Goal: Task Accomplishment & Management: Use online tool/utility

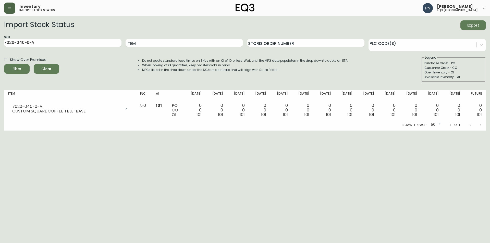
click at [10, 7] on icon "button" at bounding box center [9, 8] width 3 height 2
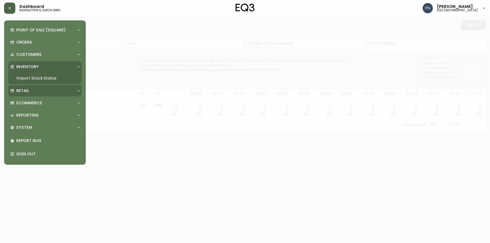
click at [69, 92] on div "Retail" at bounding box center [42, 91] width 64 height 6
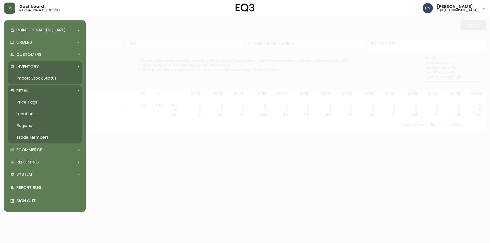
click at [31, 101] on link "Price Tags" at bounding box center [45, 103] width 74 height 12
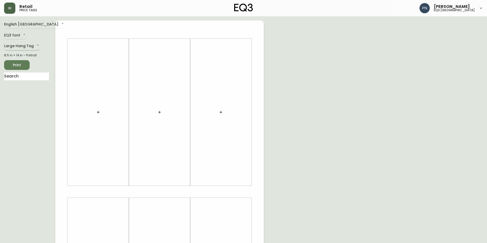
click at [20, 46] on body "Retail price tags [PERSON_NAME] eq3 [GEOGRAPHIC_DATA] English [GEOGRAPHIC_DATA]…" at bounding box center [243, 182] width 487 height 364
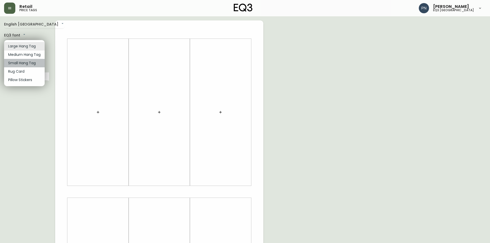
click at [29, 64] on li "Small Hang Tag" at bounding box center [24, 63] width 41 height 8
type input "small"
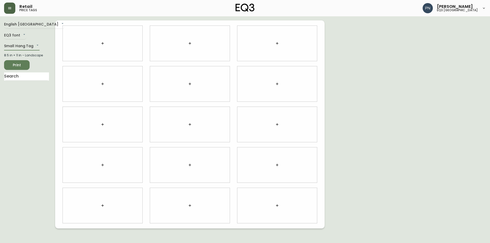
click at [105, 45] on button "button" at bounding box center [103, 43] width 10 height 10
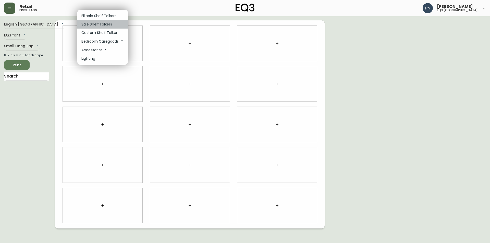
click at [108, 26] on p "Sale Shelf Talkers" at bounding box center [96, 24] width 31 height 5
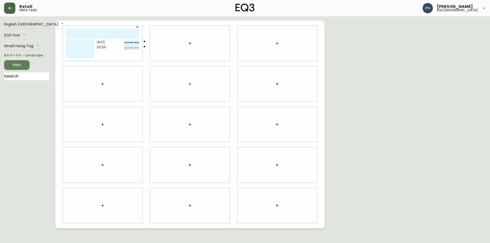
click at [80, 31] on input "text" at bounding box center [103, 34] width 74 height 10
type input "LARGO THROW"
click at [129, 41] on input "text" at bounding box center [131, 42] width 15 height 5
click at [404, 77] on div "English Canada en_CA EQ3 font EQ3 Small Hang Tag small 8.5 in × 11 in – Landsca…" at bounding box center [245, 124] width 482 height 208
click at [130, 43] on input "text" at bounding box center [131, 42] width 15 height 5
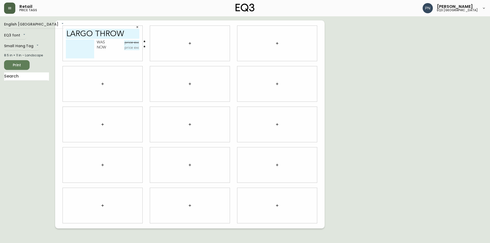
click at [401, 70] on div "English Canada en_CA EQ3 font EQ3 Small Hang Tag small 8.5 in × 11 in – Landsca…" at bounding box center [245, 124] width 482 height 208
click at [129, 41] on input "text" at bounding box center [131, 42] width 15 height 5
type input "$39.95"
drag, startPoint x: 431, startPoint y: 70, endPoint x: 385, endPoint y: 71, distance: 46.7
click at [432, 70] on div "English Canada en_CA EQ3 font EQ3 Small Hang Tag small 8.5 in × 11 in – Landsca…" at bounding box center [245, 124] width 482 height 208
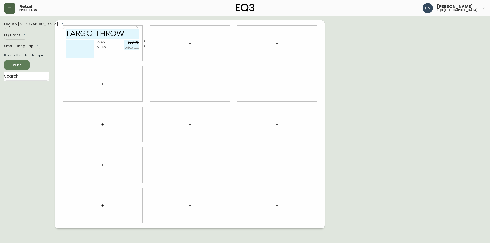
click at [129, 48] on input "text" at bounding box center [131, 47] width 15 height 5
type input "$19.95"
click at [108, 55] on div "Was $39.95 Now $19.95" at bounding box center [103, 50] width 74 height 21
click at [193, 41] on button "button" at bounding box center [190, 43] width 10 height 10
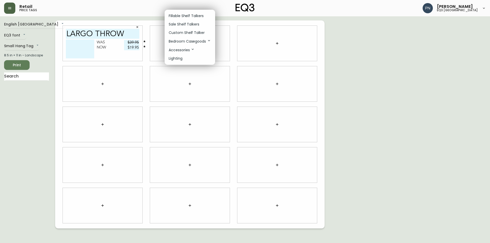
click at [362, 86] on div at bounding box center [245, 121] width 490 height 243
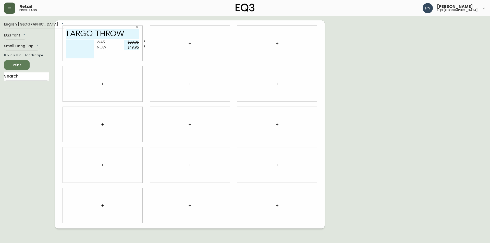
click at [339, 206] on div "English Canada en_CA EQ3 font EQ3 Small Hang Tag small 8.5 in × 11 in – Landsca…" at bounding box center [245, 124] width 482 height 208
click at [191, 44] on icon "button" at bounding box center [190, 43] width 4 height 4
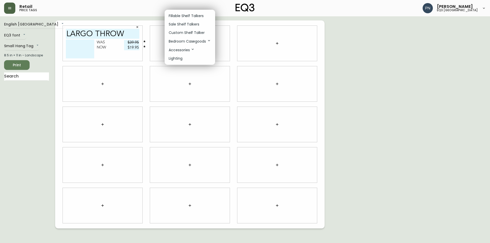
click at [191, 25] on p "Sale Shelf Talkers" at bounding box center [184, 24] width 31 height 5
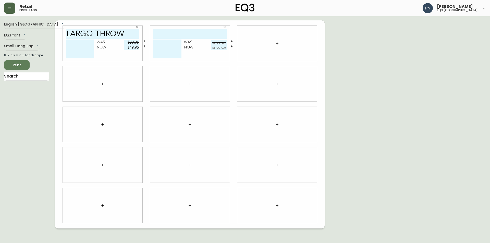
click at [193, 35] on input "text" at bounding box center [190, 34] width 74 height 10
paste input "DUO 20IN SHELF"
type input "DUO 20IN SHELF"
click at [217, 44] on input "text" at bounding box center [218, 42] width 15 height 5
click at [420, 75] on div "English Canada en_CA EQ3 font EQ3 Small Hang Tag small 8.5 in × 11 in – Landsca…" at bounding box center [245, 124] width 482 height 208
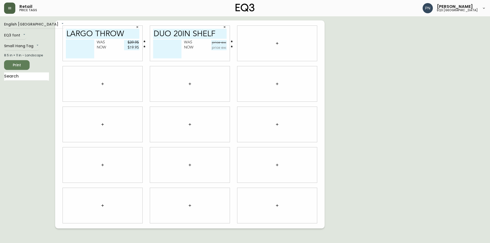
click at [164, 43] on textarea at bounding box center [167, 49] width 28 height 19
type textarea "CHAMPAGNE"
click at [203, 45] on div "Was" at bounding box center [197, 42] width 27 height 5
click at [190, 34] on input "DUO 20IN SHELF" at bounding box center [190, 34] width 74 height 10
type input "DUO 20" SHELF"
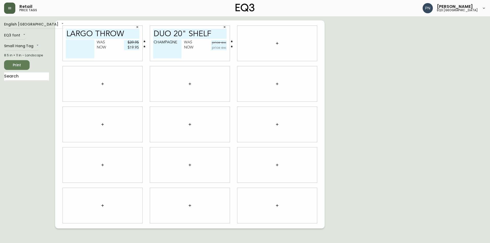
click at [338, 124] on div "English Canada en_CA EQ3 font EQ3 Small Hang Tag small 8.5 in × 11 in – Landsca…" at bounding box center [245, 124] width 482 height 208
click at [219, 48] on input "text" at bounding box center [218, 47] width 15 height 5
type input "$24.95"
click at [223, 42] on input "text" at bounding box center [218, 42] width 15 height 5
type input "$49.99"
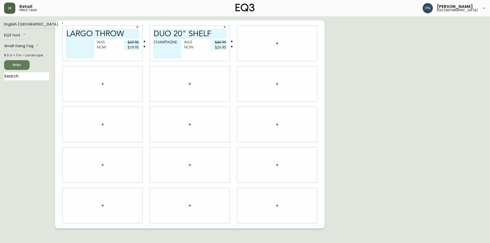
click at [72, 43] on textarea at bounding box center [80, 49] width 28 height 19
type textarea "BLACK/WHITE"
click at [255, 41] on div at bounding box center [278, 43] width 80 height 35
click at [278, 41] on button "button" at bounding box center [277, 43] width 10 height 10
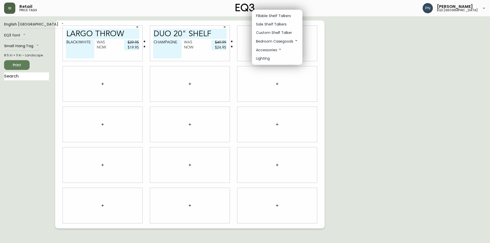
click at [271, 25] on p "Sale Shelf Talkers" at bounding box center [271, 24] width 31 height 5
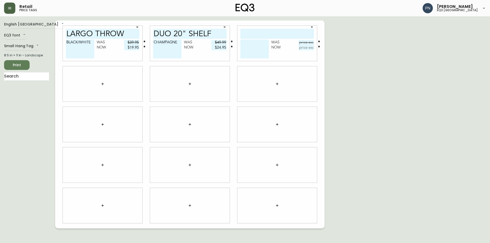
click at [267, 36] on input "text" at bounding box center [278, 34] width 74 height 10
type input "LARGO COVER"
click at [257, 43] on textarea at bounding box center [255, 49] width 28 height 19
type textarea "21X13 BLACK+WHITE MUSTARD"
click at [308, 41] on input "text" at bounding box center [306, 42] width 15 height 5
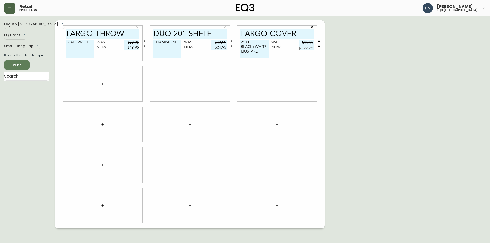
type input "$19.99"
click at [305, 50] on input "text" at bounding box center [306, 47] width 15 height 5
click at [445, 128] on div "English Canada en_CA EQ3 font EQ3 Small Hang Tag small 8.5 in × 11 in – Landsca…" at bounding box center [245, 124] width 482 height 208
click at [307, 47] on input "text" at bounding box center [306, 47] width 15 height 5
type input "$9.95"
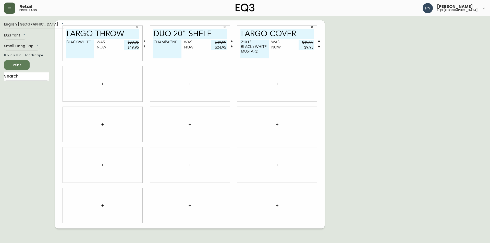
click at [383, 80] on div "English Canada en_CA EQ3 font EQ3 Small Hang Tag small 8.5 in × 11 in – Landsca…" at bounding box center [245, 124] width 482 height 208
drag, startPoint x: 154, startPoint y: 33, endPoint x: 229, endPoint y: 37, distance: 74.5
click at [229, 37] on div "DUO 20" SHELF CHAMPAGNE Was $49.99 Now $24.95" at bounding box center [190, 43] width 80 height 35
click at [216, 36] on input "DUO 20" SHELF" at bounding box center [190, 34] width 74 height 10
click at [101, 83] on icon "button" at bounding box center [103, 84] width 4 height 4
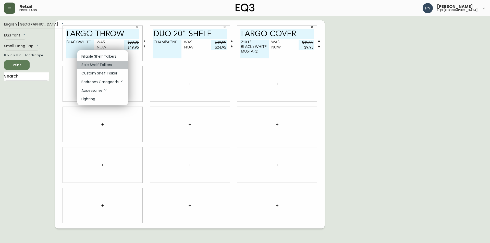
click at [107, 62] on li "Sale Shelf Talkers" at bounding box center [102, 65] width 51 height 8
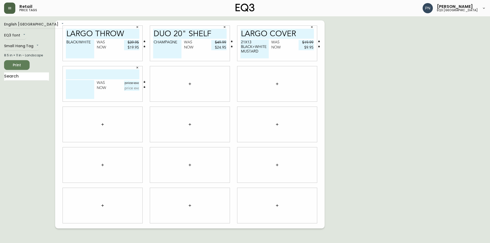
click at [117, 74] on input "text" at bounding box center [103, 74] width 74 height 10
type input "LARGO THROW"
click at [138, 68] on icon "button" at bounding box center [137, 67] width 3 height 3
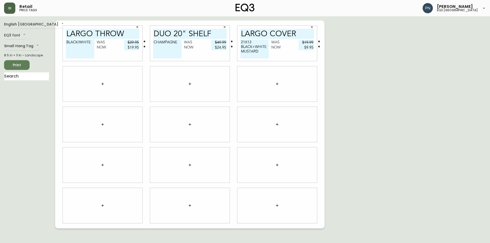
click at [340, 66] on div "English Canada en_CA EQ3 font EQ3 Small Hang Tag small 8.5 in × 11 in – Landsca…" at bounding box center [245, 124] width 482 height 208
drag, startPoint x: 66, startPoint y: 31, endPoint x: 135, endPoint y: 50, distance: 71.5
click at [135, 50] on div "LARGO THROW BLACK/WHITE Was $39.95 Now $19.95" at bounding box center [103, 43] width 80 height 35
click at [120, 196] on div at bounding box center [103, 205] width 80 height 35
click at [103, 203] on button "button" at bounding box center [103, 206] width 10 height 10
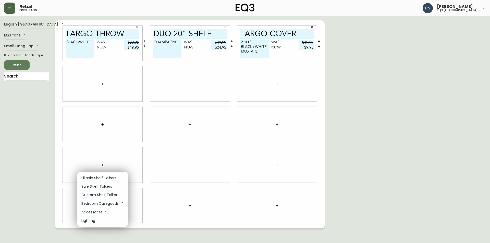
click at [116, 187] on li "Sale Shelf Talkers" at bounding box center [102, 187] width 51 height 8
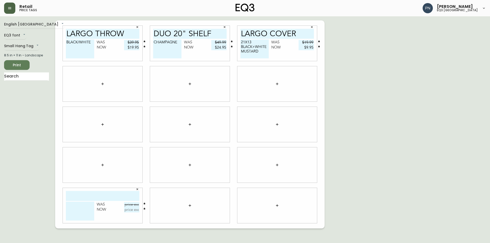
click at [111, 196] on input "text" at bounding box center [103, 196] width 74 height 10
paste input "LARGO THROW"
type input "LARGO THROW"
drag, startPoint x: 67, startPoint y: 42, endPoint x: 94, endPoint y: 43, distance: 27.3
click at [94, 43] on textarea "BLACK/WHITE" at bounding box center [80, 49] width 28 height 19
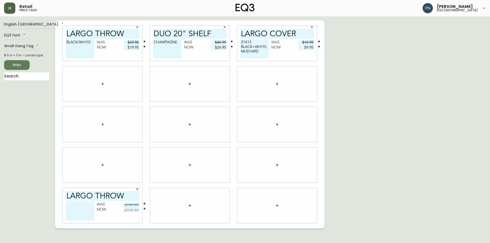
click at [88, 208] on textarea at bounding box center [80, 211] width 28 height 19
paste textarea "BLACK/WHITE"
type textarea "BLACK/WHITE"
drag, startPoint x: 127, startPoint y: 42, endPoint x: 140, endPoint y: 47, distance: 14.1
click at [140, 47] on div "LARGO THROW BLACK/WHITE Was $39.95 Now $19.95" at bounding box center [103, 43] width 80 height 35
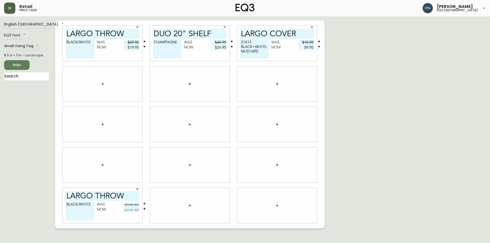
click at [127, 204] on input "text" at bounding box center [131, 205] width 15 height 5
type input "$39.95"
drag, startPoint x: 127, startPoint y: 46, endPoint x: 145, endPoint y: 48, distance: 17.9
click at [139, 48] on div "Now $19.95" at bounding box center [118, 47] width 43 height 5
click at [126, 48] on input "$19.95" at bounding box center [131, 47] width 15 height 5
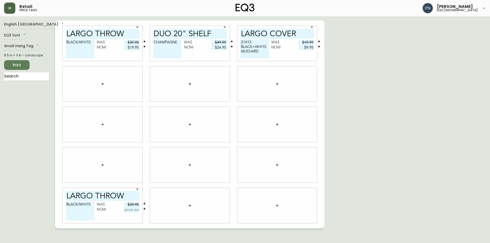
drag, startPoint x: 125, startPoint y: 47, endPoint x: 139, endPoint y: 48, distance: 13.8
click at [139, 48] on input "$19.95" at bounding box center [131, 47] width 15 height 5
click at [134, 209] on input "text" at bounding box center [131, 210] width 15 height 5
type input "$19.95"
drag, startPoint x: 155, startPoint y: 33, endPoint x: 213, endPoint y: 35, distance: 57.3
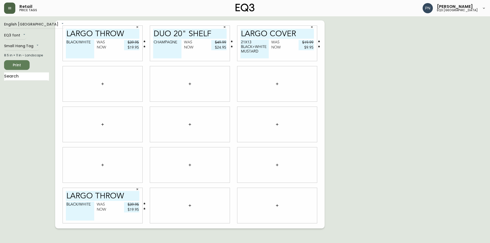
click at [213, 35] on input "DUO 20" SHELF" at bounding box center [190, 34] width 74 height 10
click at [188, 205] on icon "button" at bounding box center [190, 206] width 4 height 4
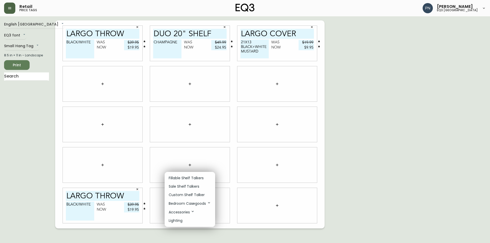
click at [191, 185] on p "Sale Shelf Talkers" at bounding box center [184, 186] width 31 height 5
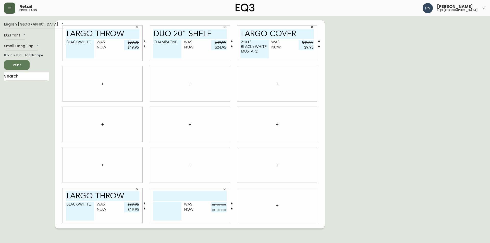
click at [205, 196] on input "text" at bounding box center [190, 196] width 74 height 10
paste input "DUO 20" SHELF"
type input "DUO 20" SHELF"
drag, startPoint x: 178, startPoint y: 42, endPoint x: 150, endPoint y: 42, distance: 27.3
click at [150, 42] on div "DUO 20" SHELF CHAMPAGNE Was $49.99 Now $24.95" at bounding box center [190, 43] width 80 height 35
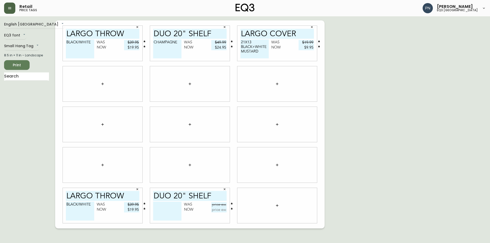
click at [167, 203] on textarea at bounding box center [167, 211] width 28 height 19
paste textarea "CHAMPAGNE"
type textarea "CHAMPAGNE"
drag, startPoint x: 214, startPoint y: 42, endPoint x: 227, endPoint y: 40, distance: 13.4
click at [227, 40] on div "DUO 20" SHELF CHAMPAGNE Was $49.99 Now $24.95" at bounding box center [190, 43] width 80 height 35
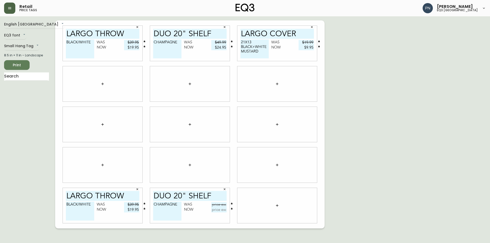
click at [215, 205] on input "text" at bounding box center [218, 205] width 15 height 5
type input "$49.99"
drag, startPoint x: 214, startPoint y: 48, endPoint x: 225, endPoint y: 48, distance: 11.3
click at [225, 48] on input "$24.95" at bounding box center [218, 47] width 15 height 5
click at [216, 209] on input "text" at bounding box center [218, 210] width 15 height 5
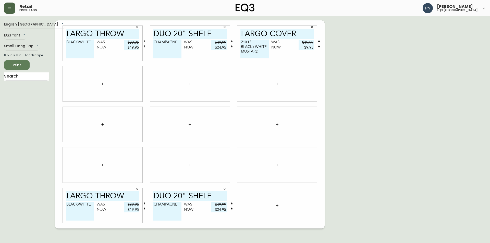
type input "$24.95"
drag, startPoint x: 214, startPoint y: 196, endPoint x: 154, endPoint y: 197, distance: 60.3
click at [154, 197] on input "DUO 20" SHELF" at bounding box center [190, 196] width 74 height 10
click at [278, 204] on icon "button" at bounding box center [277, 206] width 4 height 4
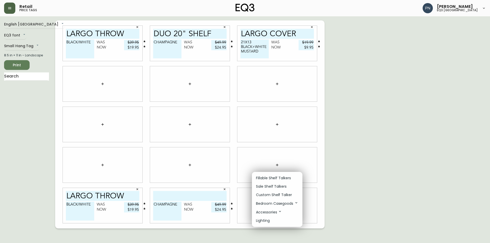
click at [276, 188] on p "Sale Shelf Talkers" at bounding box center [271, 186] width 31 height 5
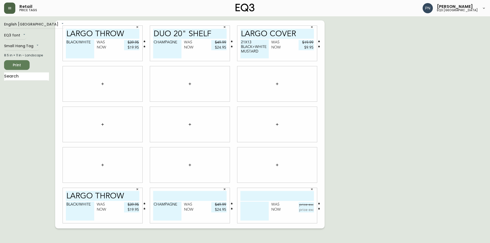
click at [264, 198] on input "text" at bounding box center [278, 196] width 74 height 10
paste input "DUO 20" SHELF"
type input "DUO 20" SHELF"
drag, startPoint x: 214, startPoint y: 204, endPoint x: 227, endPoint y: 205, distance: 13.3
click at [227, 205] on div "CHAMPAGNE Was $49.99 Now $24.95" at bounding box center [190, 205] width 80 height 35
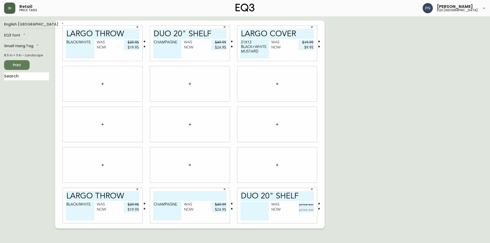
click at [301, 205] on input "text" at bounding box center [306, 205] width 15 height 5
type input "$49.99"
drag, startPoint x: 214, startPoint y: 208, endPoint x: 227, endPoint y: 211, distance: 12.7
click at [227, 211] on input "$24.95" at bounding box center [218, 210] width 15 height 5
click at [303, 210] on input "text" at bounding box center [306, 210] width 15 height 5
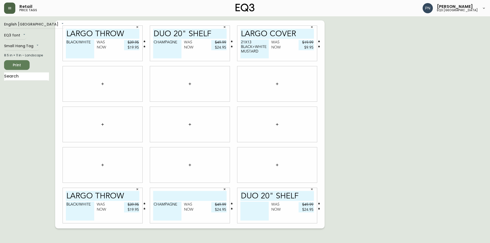
type input "$24.95"
drag, startPoint x: 154, startPoint y: 205, endPoint x: 181, endPoint y: 207, distance: 27.7
click at [181, 207] on textarea "CHAMPAGNE" at bounding box center [167, 211] width 28 height 19
click at [247, 204] on textarea at bounding box center [255, 211] width 28 height 19
paste textarea "CHAMPAGNE"
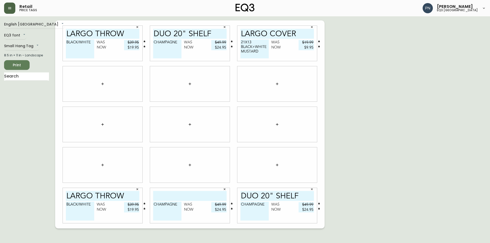
type textarea "CHAMPAGNE"
drag, startPoint x: 179, startPoint y: 205, endPoint x: 153, endPoint y: 206, distance: 25.8
click at [153, 206] on div "CHAMPAGNE Was $49.99 Now $24.95" at bounding box center [190, 205] width 80 height 35
click at [226, 189] on icon "button" at bounding box center [224, 189] width 3 height 3
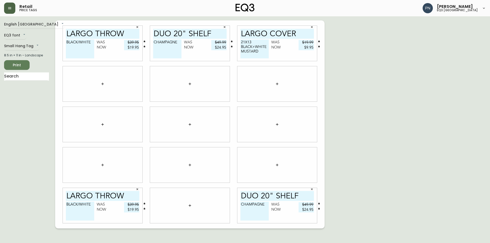
drag, startPoint x: 242, startPoint y: 33, endPoint x: 301, endPoint y: 37, distance: 59.1
click at [301, 37] on input "LARGO COVER" at bounding box center [278, 34] width 74 height 10
click at [276, 166] on icon "button" at bounding box center [277, 165] width 4 height 4
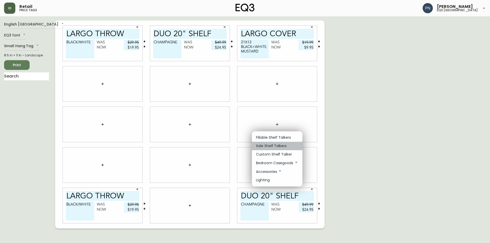
click at [260, 145] on p "Sale Shelf Talkers" at bounding box center [271, 146] width 31 height 5
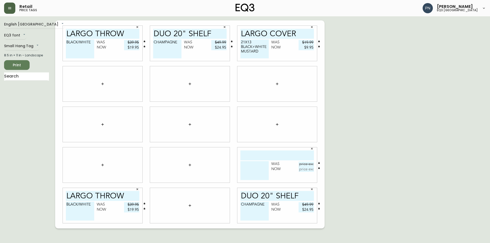
click at [270, 152] on input "text" at bounding box center [278, 156] width 74 height 10
paste input "LARGO COVER"
type input "LARGO COVER"
drag, startPoint x: 241, startPoint y: 42, endPoint x: 260, endPoint y: 55, distance: 23.0
click at [260, 55] on textarea "21X13 BLACK+WHITE MUSTARD" at bounding box center [255, 49] width 28 height 19
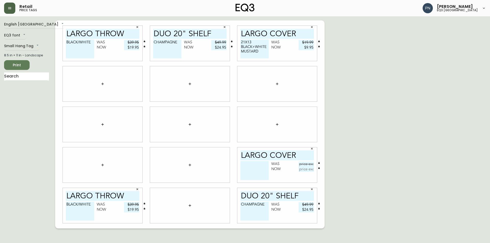
click at [254, 165] on textarea at bounding box center [255, 170] width 28 height 19
paste textarea "21X13 BLACK+WHITE MUSTARD"
type textarea "21X13 BLACK+WHITE MUSTARD"
drag, startPoint x: 302, startPoint y: 41, endPoint x: 314, endPoint y: 48, distance: 13.6
click at [314, 48] on div "Was $19.99 Now $9.95" at bounding box center [293, 45] width 43 height 10
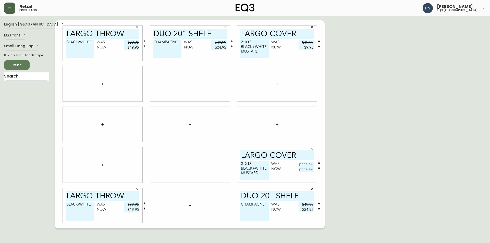
click at [302, 164] on input "text" at bounding box center [306, 164] width 15 height 5
type input "$19.99"
drag, startPoint x: 301, startPoint y: 48, endPoint x: 314, endPoint y: 49, distance: 13.3
click at [314, 49] on input "$9.95" at bounding box center [306, 47] width 15 height 5
click at [306, 171] on input "text" at bounding box center [306, 169] width 15 height 5
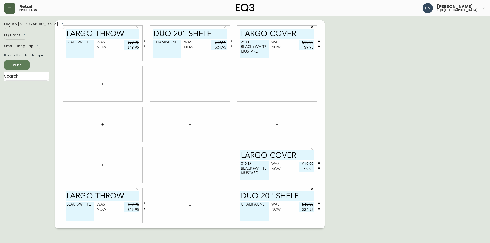
type input "$9.95"
click at [136, 27] on icon "button" at bounding box center [137, 27] width 3 height 3
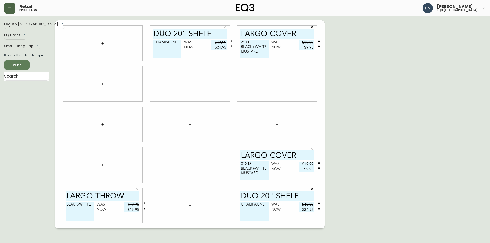
click at [225, 26] on icon "button" at bounding box center [224, 27] width 3 height 3
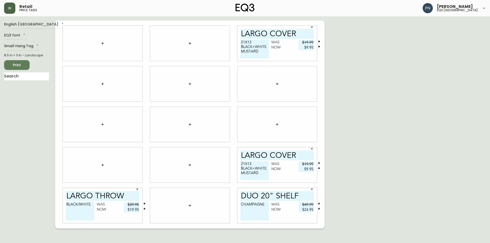
click at [313, 27] on icon "button" at bounding box center [312, 27] width 3 height 3
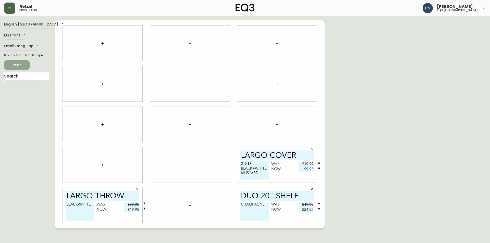
click at [20, 66] on span "Print" at bounding box center [16, 65] width 17 height 6
